Goal: Information Seeking & Learning: Learn about a topic

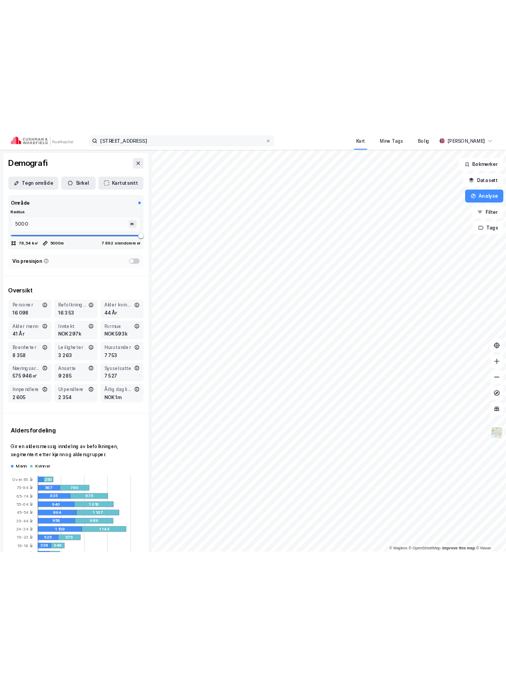
scroll to position [915, 0]
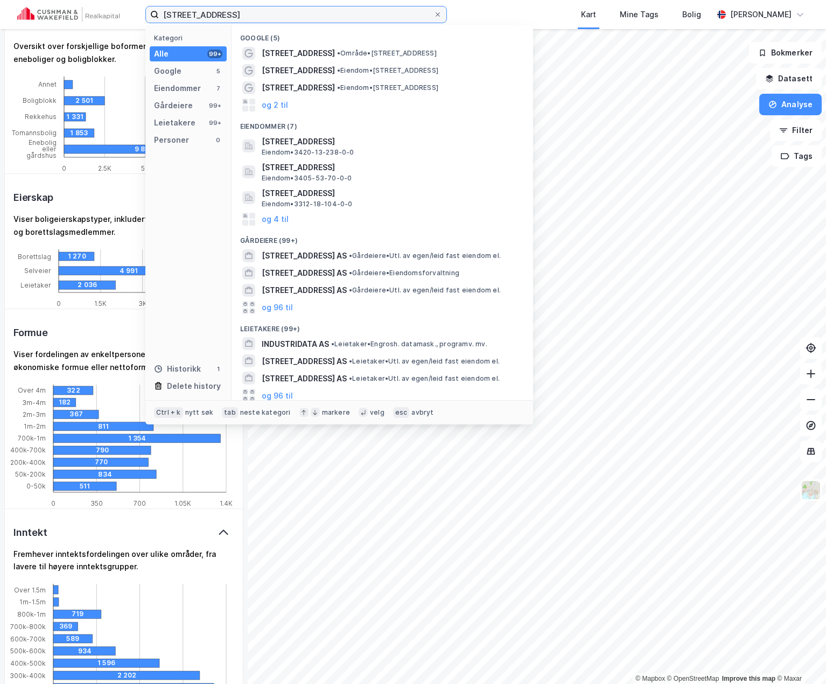
drag, startPoint x: 222, startPoint y: 14, endPoint x: -46, endPoint y: 9, distance: 268.6
click at [0, 9] on html "[STREET_ADDRESS] Kategori Alle 99+ Google 5 Eiendommer 7 Gårdeiere 99+ Leietake…" at bounding box center [413, 342] width 826 height 684
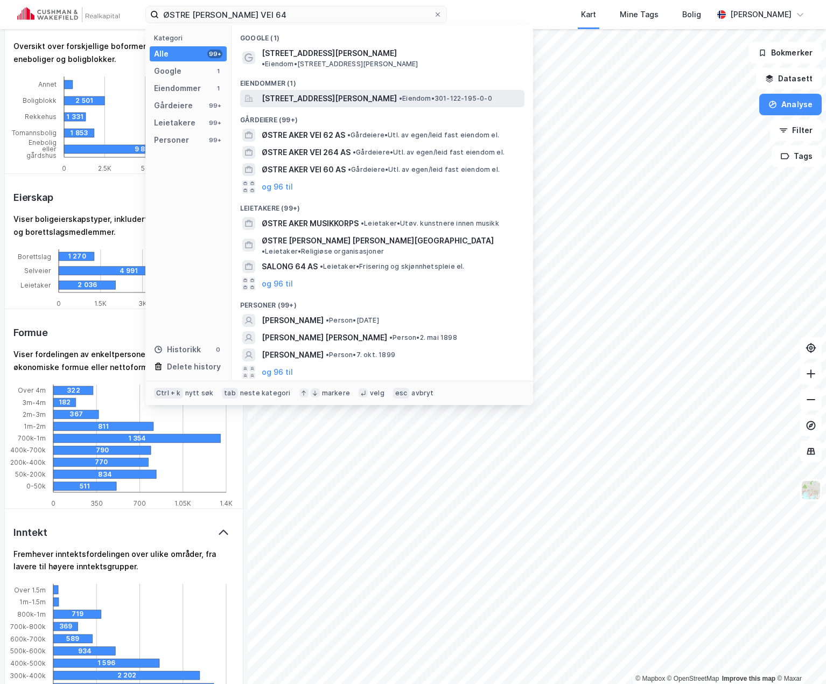
click at [374, 92] on span "[STREET_ADDRESS][PERSON_NAME]" at bounding box center [329, 98] width 135 height 13
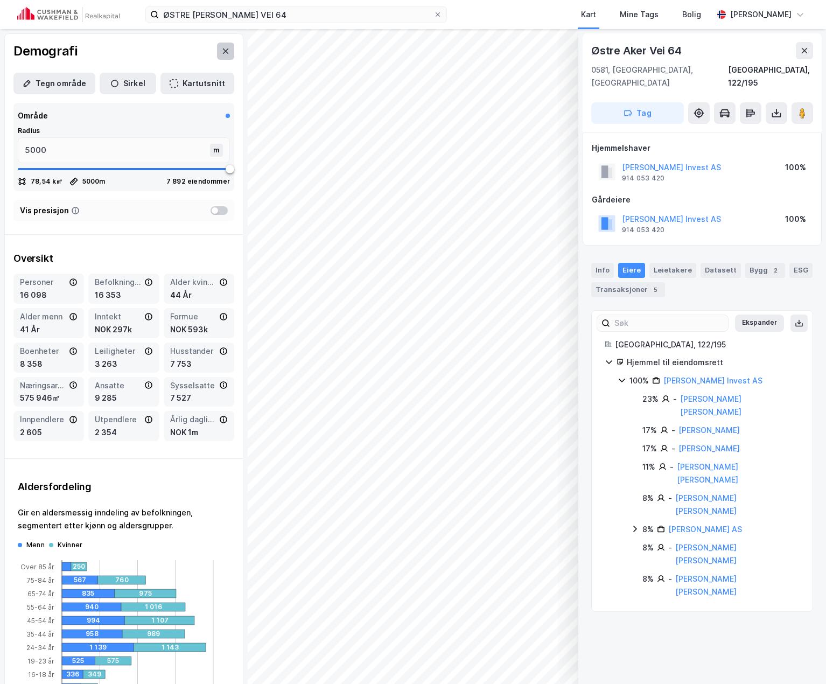
click at [221, 50] on icon at bounding box center [225, 51] width 9 height 9
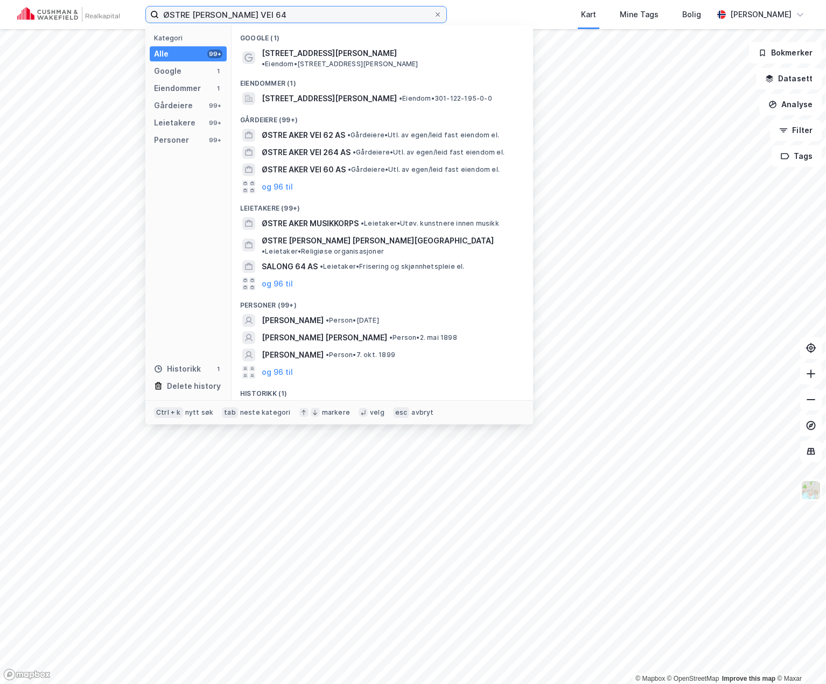
click at [278, 11] on input "ØSTRE [PERSON_NAME] VEI 64" at bounding box center [296, 14] width 275 height 16
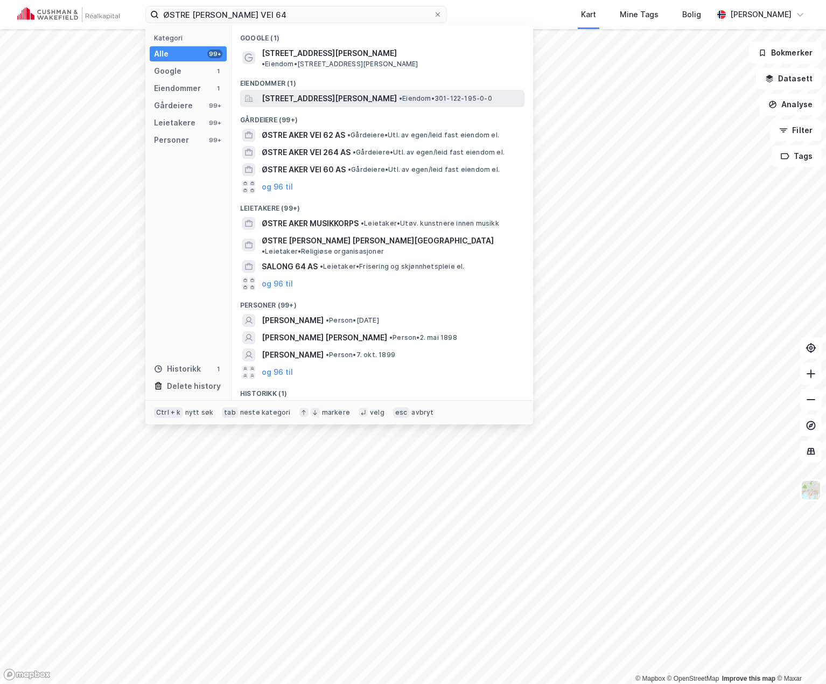
click at [323, 92] on span "[STREET_ADDRESS][PERSON_NAME]" at bounding box center [329, 98] width 135 height 13
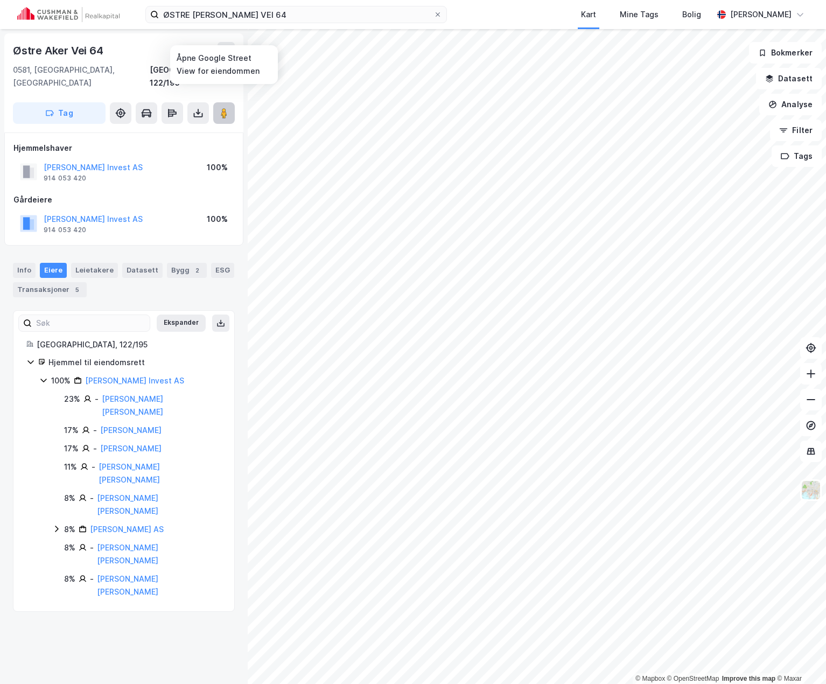
click at [232, 102] on button at bounding box center [224, 113] width 22 height 22
drag, startPoint x: 250, startPoint y: 12, endPoint x: 107, endPoint y: 8, distance: 143.2
click at [109, 8] on div "ØSTRE [PERSON_NAME] VEI 64 Kart Mine Tags [PERSON_NAME] [PERSON_NAME]" at bounding box center [413, 14] width 826 height 29
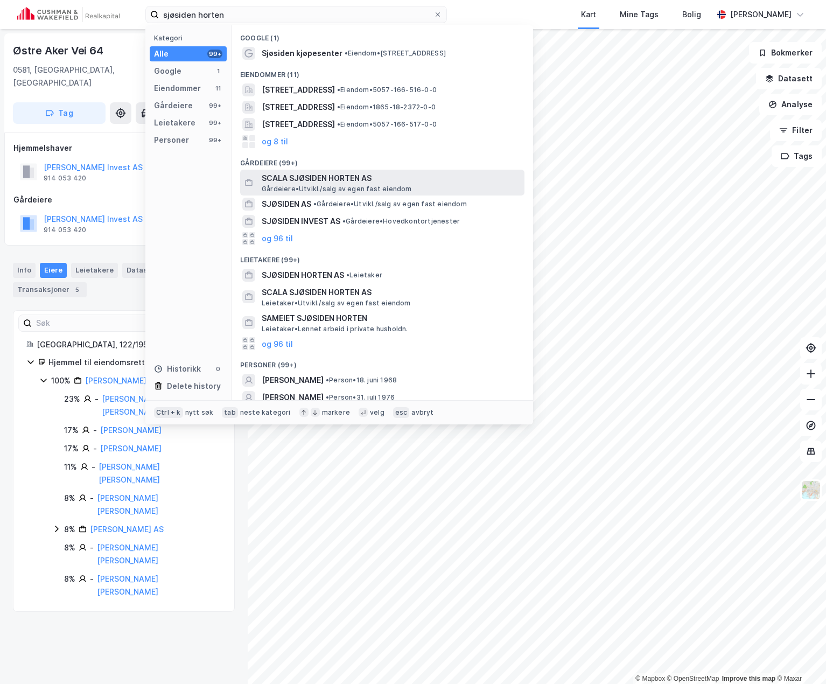
click at [349, 183] on span "SCALA SJØSIDEN HORTEN AS" at bounding box center [391, 178] width 258 height 13
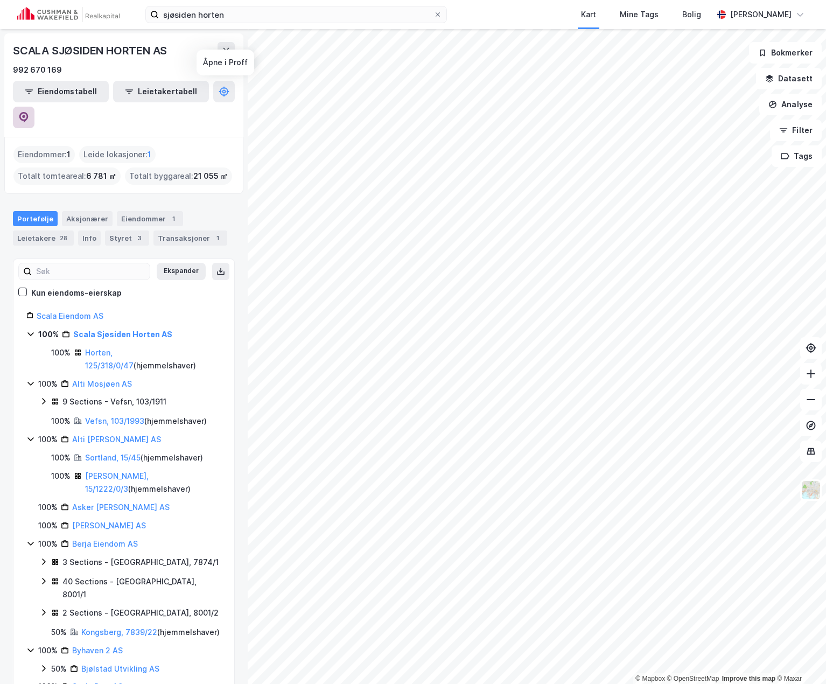
click at [29, 112] on icon at bounding box center [23, 117] width 11 height 11
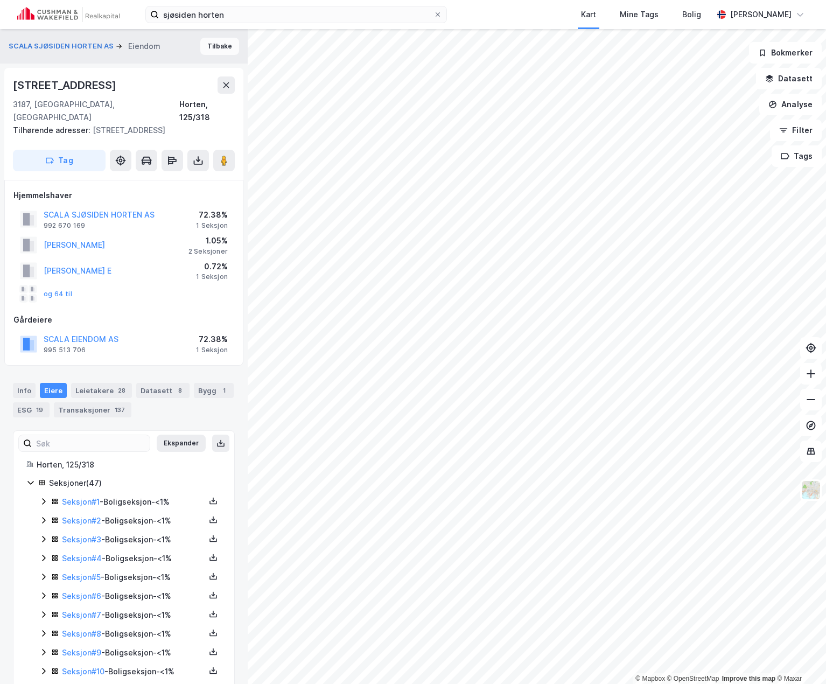
click at [207, 51] on button "Tilbake" at bounding box center [219, 46] width 39 height 17
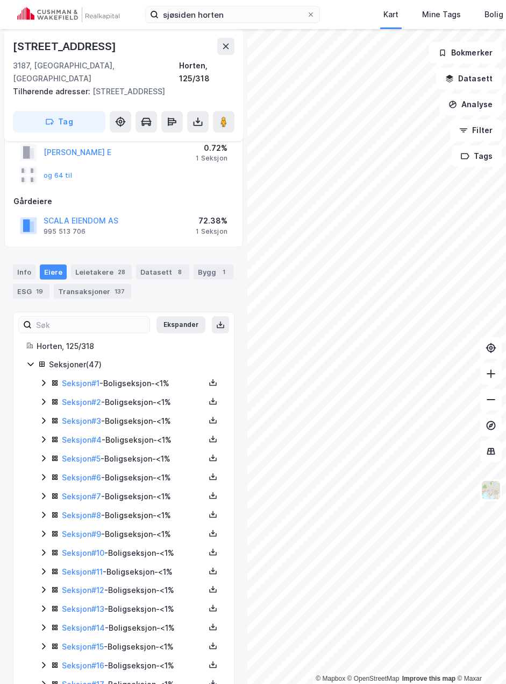
scroll to position [111, 0]
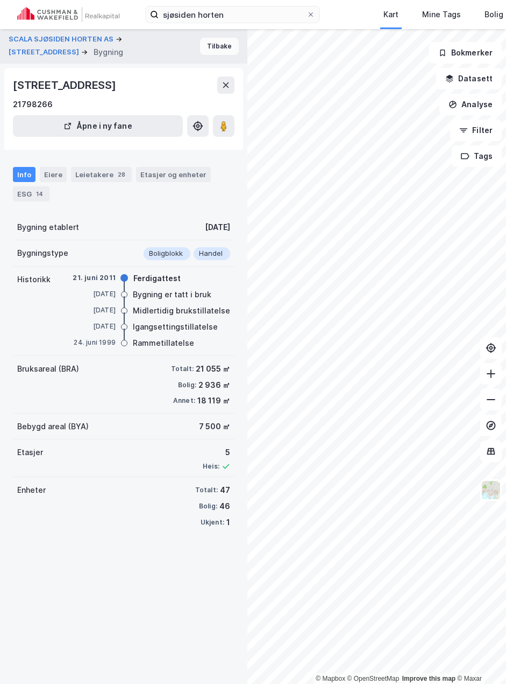
click at [209, 48] on button "Tilbake" at bounding box center [219, 46] width 39 height 17
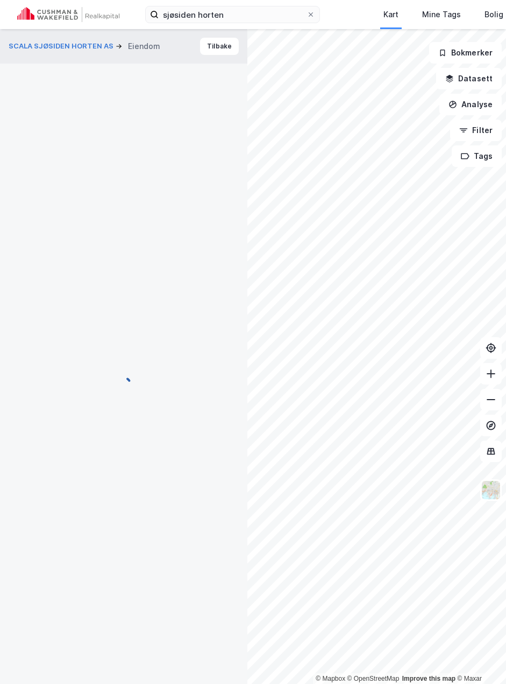
scroll to position [111, 0]
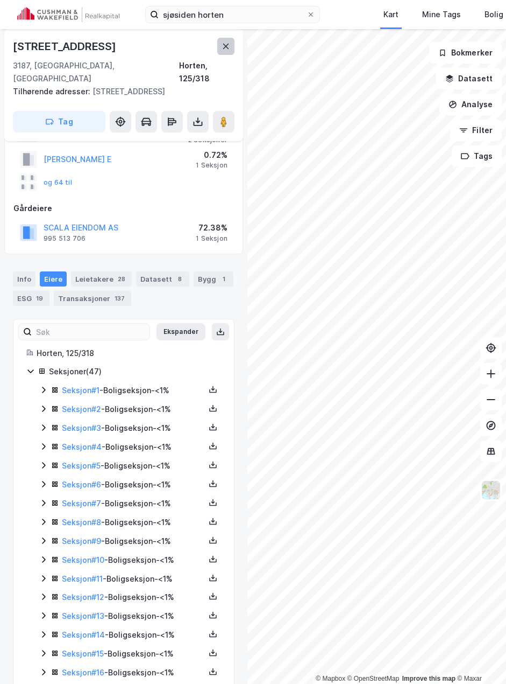
click at [224, 46] on icon at bounding box center [226, 46] width 9 height 9
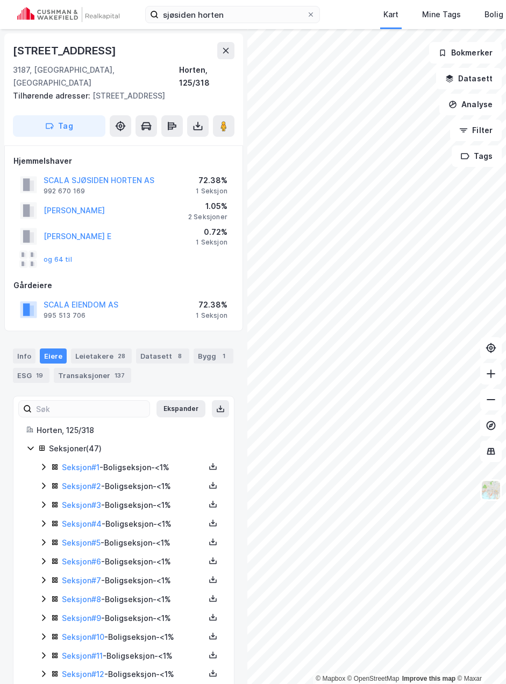
click at [28, 444] on icon at bounding box center [30, 448] width 9 height 9
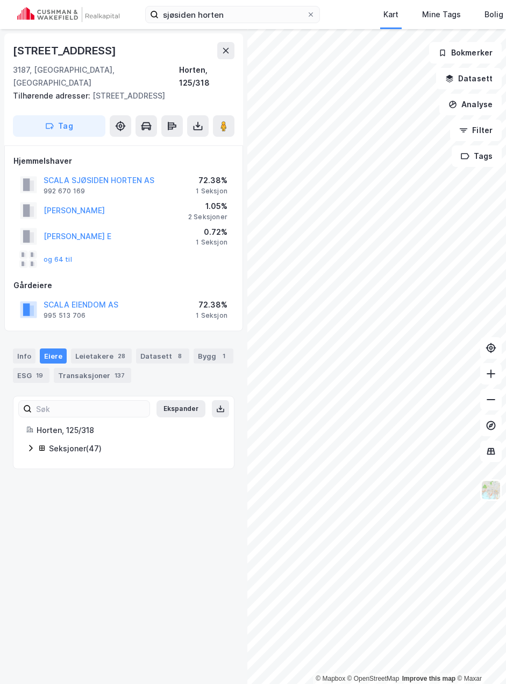
click at [31, 444] on icon at bounding box center [30, 448] width 9 height 9
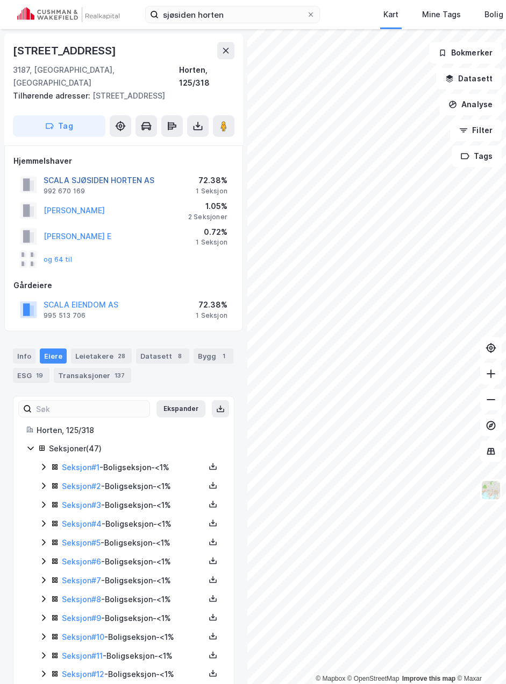
click at [0, 0] on button "SCALA SJØSIDEN HORTEN AS" at bounding box center [0, 0] width 0 height 0
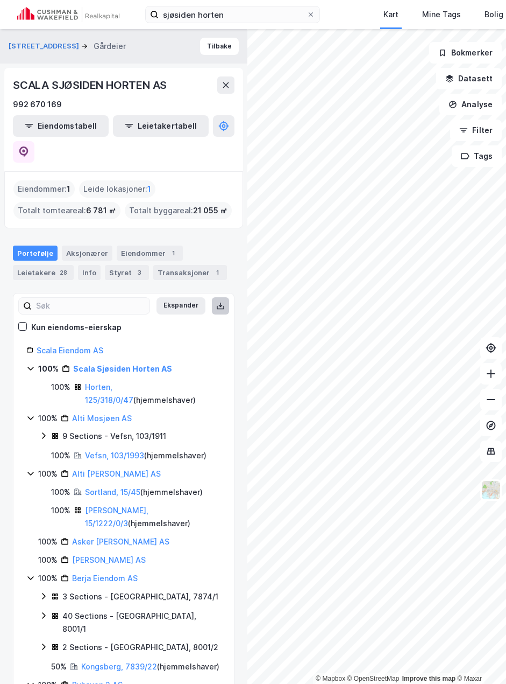
click at [216, 301] on icon at bounding box center [220, 305] width 9 height 9
click at [213, 44] on button "Tilbake" at bounding box center [219, 46] width 39 height 17
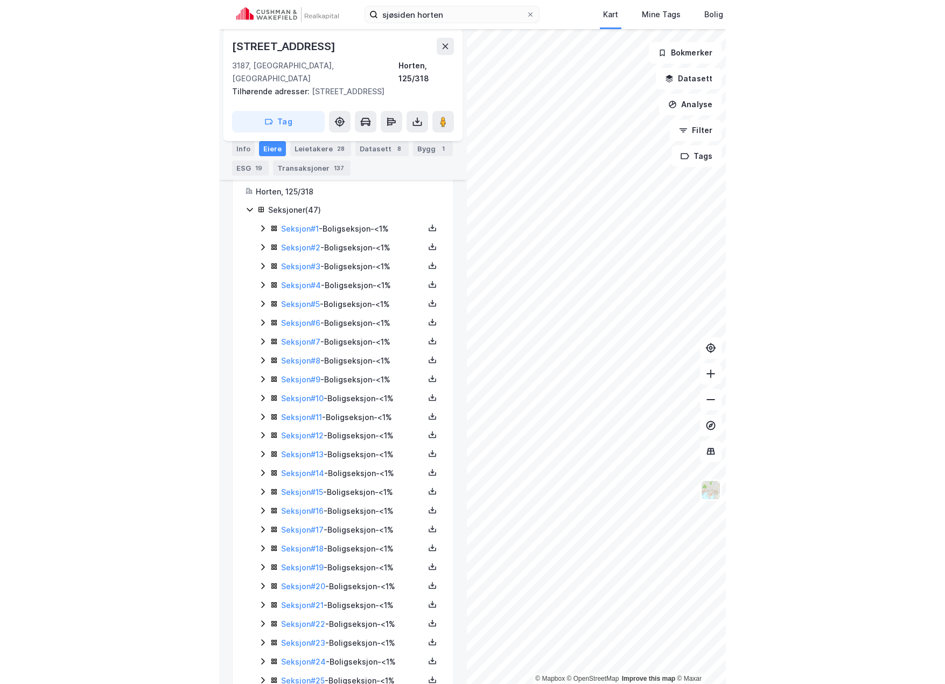
scroll to position [77, 0]
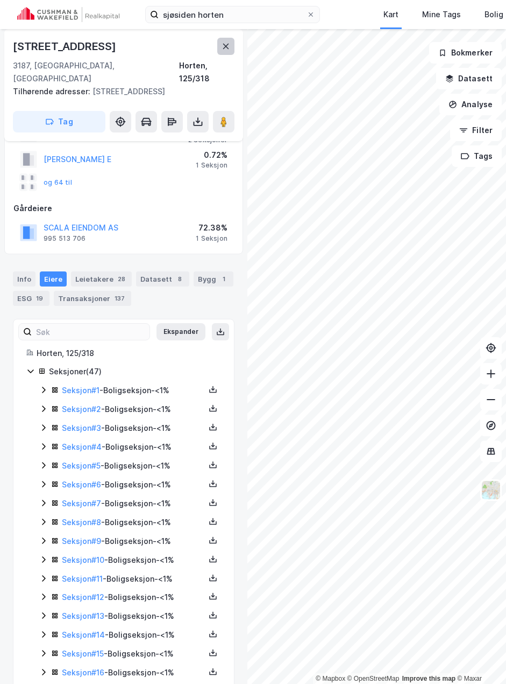
click at [230, 41] on button at bounding box center [225, 46] width 17 height 17
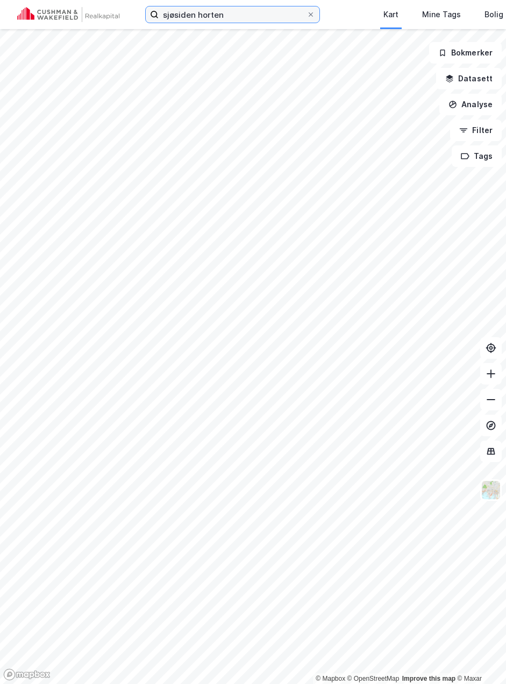
drag, startPoint x: 229, startPoint y: 15, endPoint x: 45, endPoint y: 13, distance: 183.5
click at [48, 13] on div "sjøsiden horten Kart Mine Tags [PERSON_NAME] [PERSON_NAME]" at bounding box center [253, 14] width 506 height 29
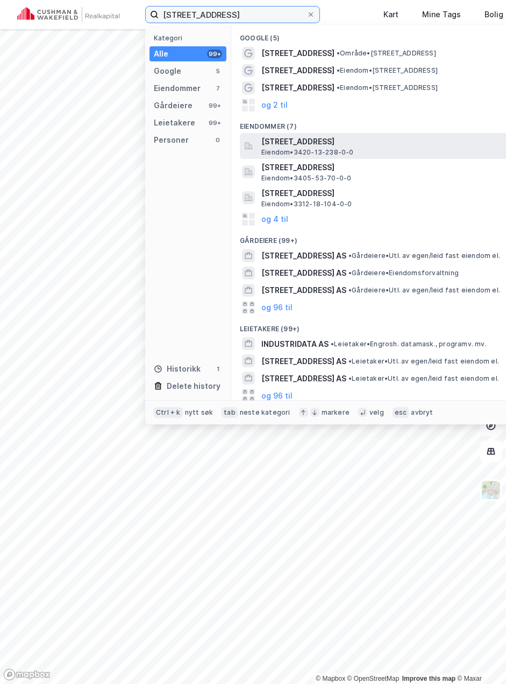
type input "[STREET_ADDRESS]"
click at [410, 142] on span "[STREET_ADDRESS]" at bounding box center [391, 141] width 258 height 13
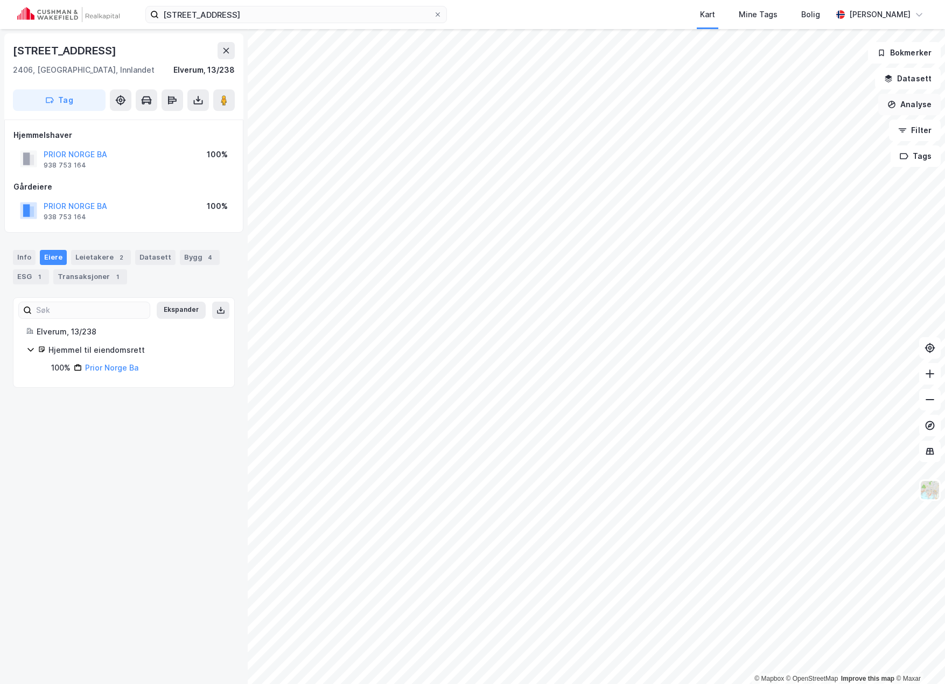
click at [825, 104] on button "Analyse" at bounding box center [909, 105] width 62 height 22
click at [796, 128] on div "Tegn område" at bounding box center [816, 127] width 94 height 9
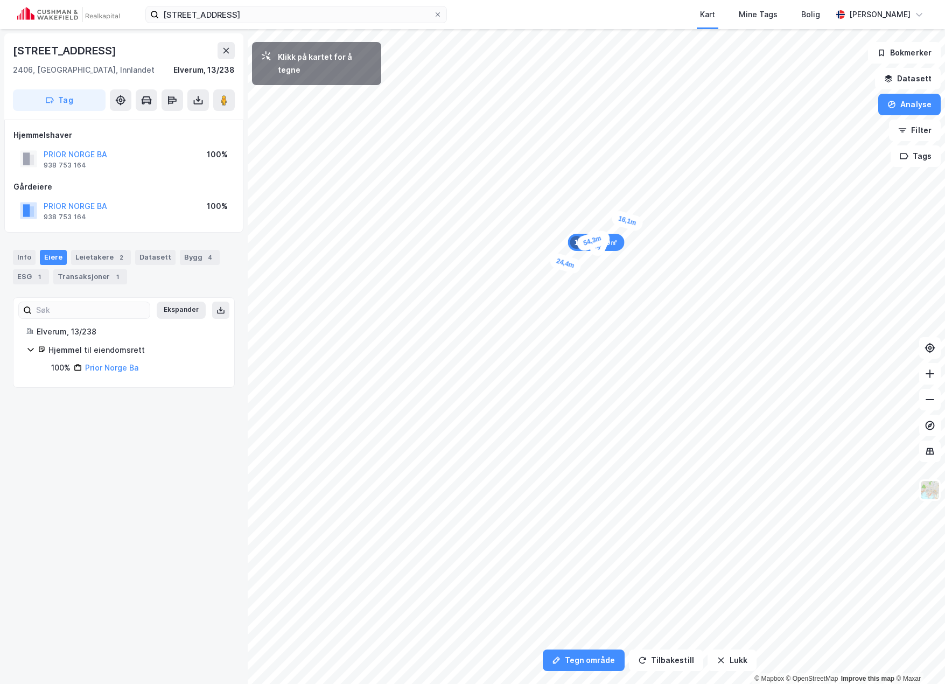
click at [642, 226] on div "16,1m" at bounding box center [627, 220] width 34 height 23
click at [568, 313] on div "8,7m" at bounding box center [566, 322] width 22 height 31
